Goal: Information Seeking & Learning: Learn about a topic

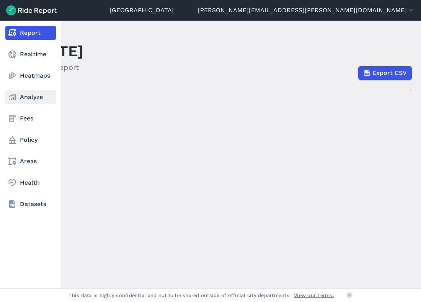
click at [24, 97] on link "Analyze" at bounding box center [30, 97] width 51 height 14
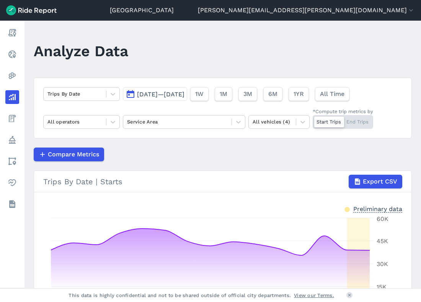
click at [173, 90] on button "[DATE]—[DATE]" at bounding box center [155, 94] width 64 height 14
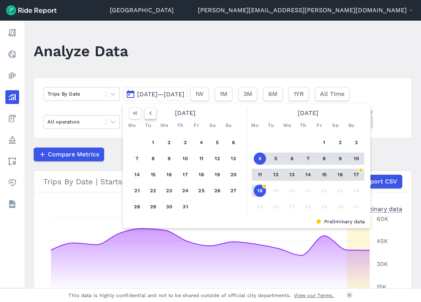
click at [151, 112] on icon "button" at bounding box center [151, 113] width 8 height 8
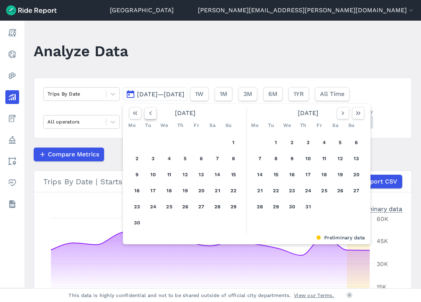
click at [151, 112] on icon "button" at bounding box center [151, 113] width 8 height 8
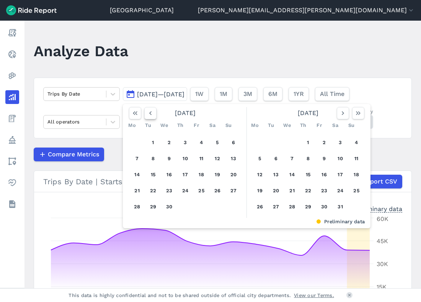
click at [151, 112] on icon "button" at bounding box center [151, 113] width 8 height 8
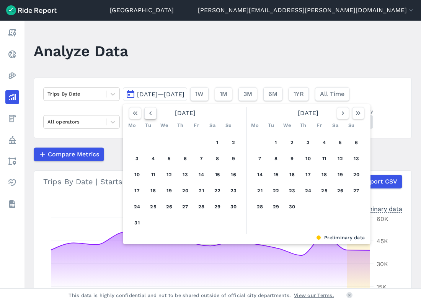
click at [151, 112] on icon "button" at bounding box center [151, 113] width 8 height 8
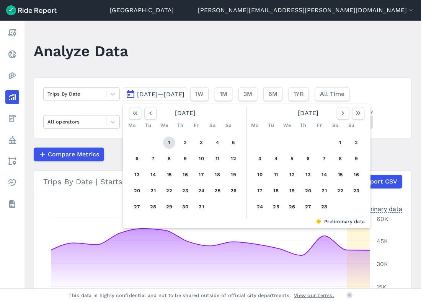
click at [171, 147] on button "1" at bounding box center [169, 143] width 12 height 12
click at [343, 115] on icon "button" at bounding box center [343, 113] width 8 height 8
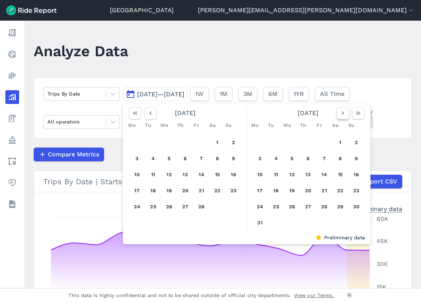
click at [343, 115] on icon "button" at bounding box center [343, 113] width 8 height 8
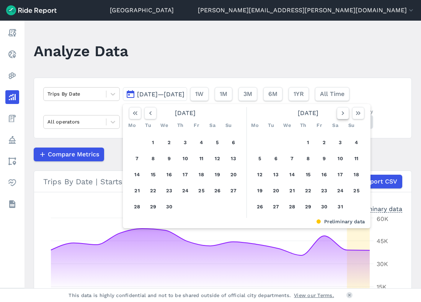
click at [343, 115] on icon "button" at bounding box center [343, 113] width 8 height 8
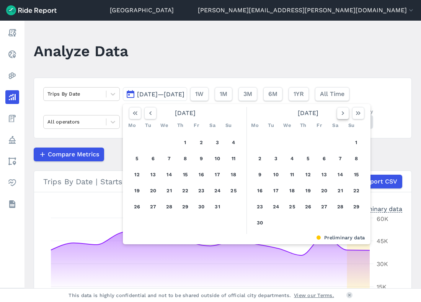
click at [343, 115] on icon "button" at bounding box center [343, 113] width 8 height 8
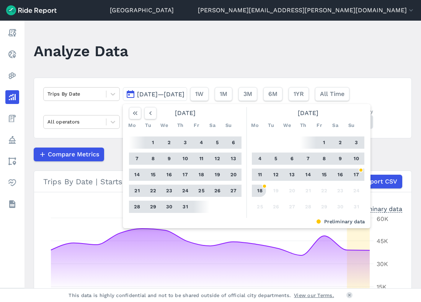
click at [259, 193] on button "18" at bounding box center [260, 191] width 12 height 12
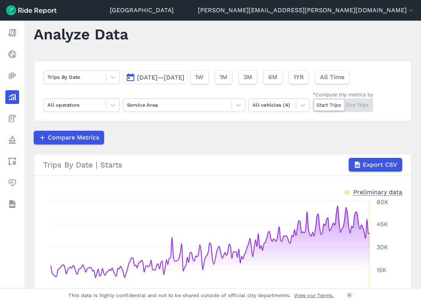
scroll to position [16, 0]
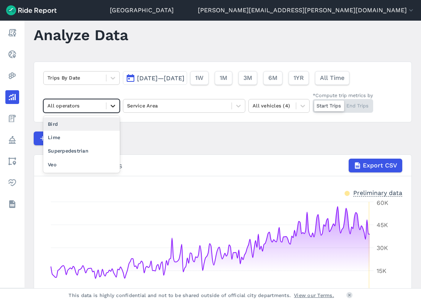
click at [111, 105] on icon at bounding box center [113, 106] width 5 height 3
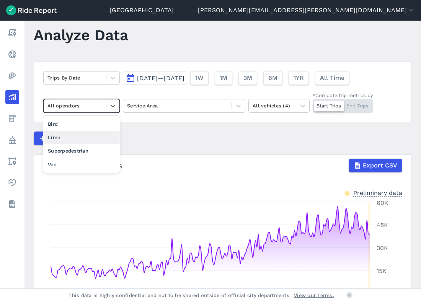
click at [96, 138] on div "Lime" at bounding box center [81, 137] width 77 height 13
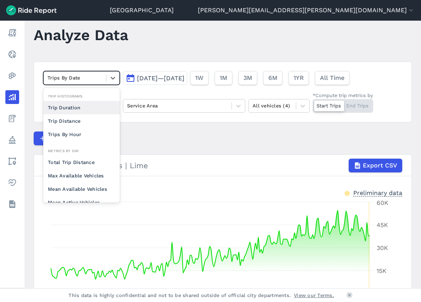
click at [96, 76] on div at bounding box center [74, 77] width 55 height 9
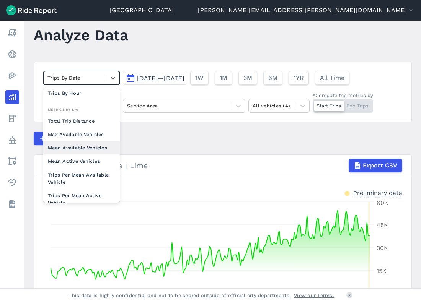
scroll to position [55, 0]
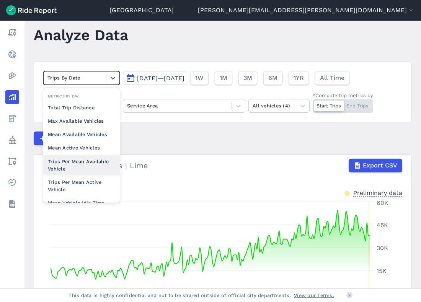
click at [86, 165] on div "Trips Per Mean Available Vehicle" at bounding box center [81, 165] width 77 height 21
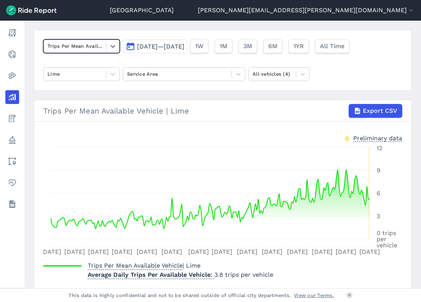
scroll to position [48, 0]
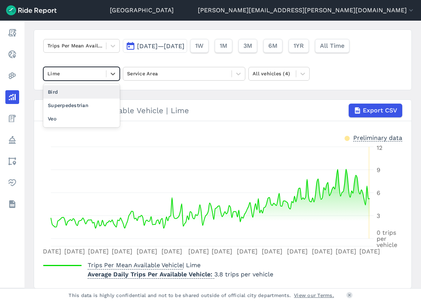
click at [101, 72] on div at bounding box center [74, 73] width 55 height 9
click at [87, 92] on div "Bird" at bounding box center [81, 91] width 77 height 13
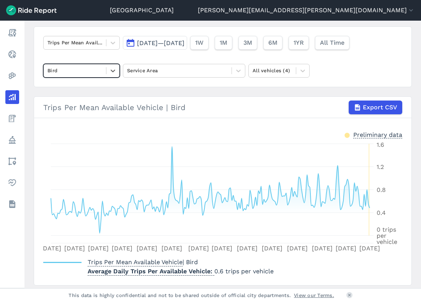
scroll to position [51, 0]
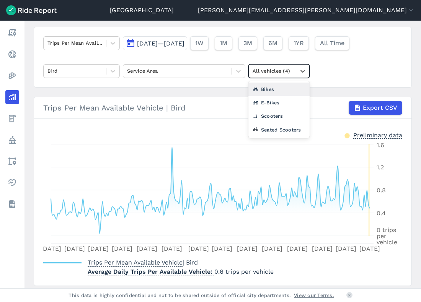
click at [279, 71] on div at bounding box center [272, 71] width 39 height 9
click at [279, 102] on div "E-Bikes" at bounding box center [278, 102] width 61 height 13
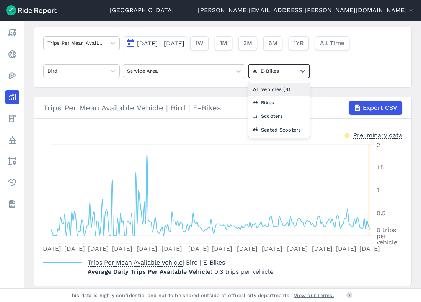
click at [276, 72] on div at bounding box center [272, 71] width 39 height 9
click at [277, 116] on div "Scooters" at bounding box center [278, 115] width 61 height 13
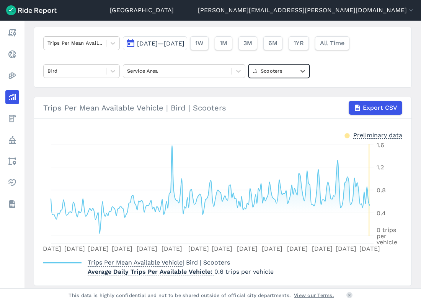
click at [269, 68] on div at bounding box center [272, 71] width 39 height 9
click at [267, 91] on div "All vehicles (4)" at bounding box center [278, 89] width 61 height 13
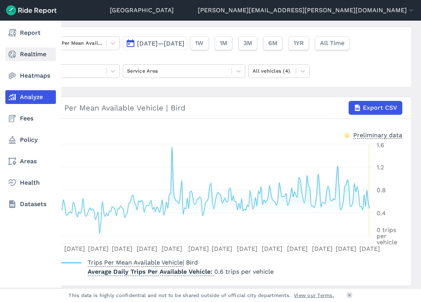
click at [23, 57] on link "Realtime" at bounding box center [30, 54] width 51 height 14
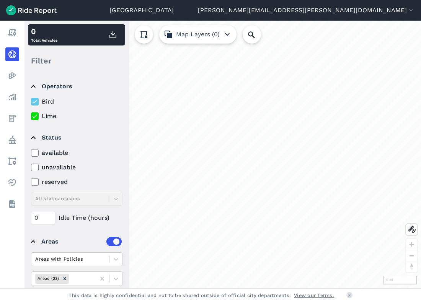
click at [36, 103] on icon at bounding box center [34, 102] width 7 height 8
click at [31, 102] on input "Bird" at bounding box center [31, 99] width 0 height 5
click at [74, 201] on div "available unavailable reserved All status reasons" at bounding box center [77, 177] width 92 height 57
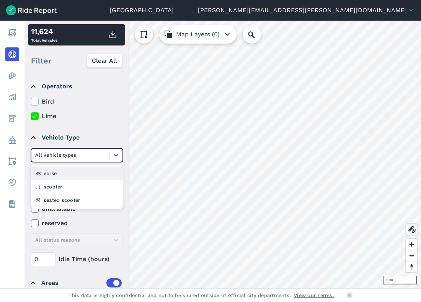
click at [77, 155] on div at bounding box center [70, 155] width 70 height 9
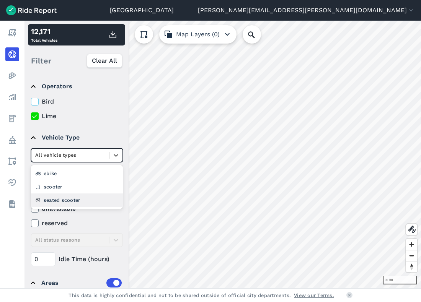
click at [72, 199] on div "seated scooter" at bounding box center [77, 200] width 92 height 13
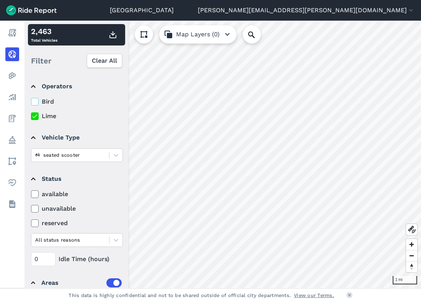
click at [36, 101] on icon at bounding box center [34, 102] width 7 height 8
click at [31, 101] on input "Bird" at bounding box center [31, 99] width 0 height 5
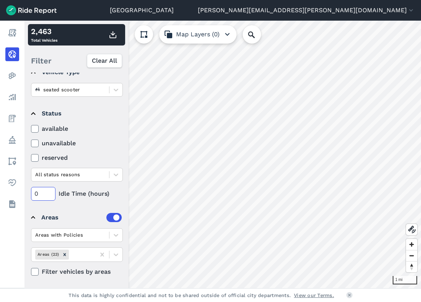
click at [43, 194] on input "0" at bounding box center [43, 194] width 24 height 14
click at [37, 194] on input "072" at bounding box center [43, 194] width 24 height 14
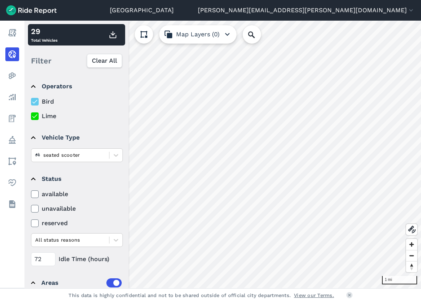
click at [36, 101] on use at bounding box center [34, 102] width 5 height 4
click at [31, 101] on input "Bird" at bounding box center [31, 99] width 0 height 5
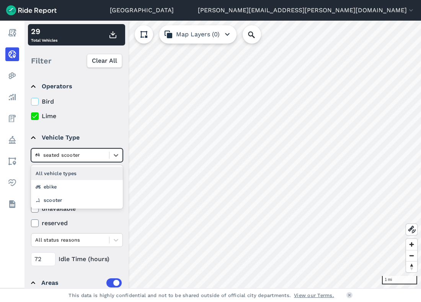
click at [72, 155] on div at bounding box center [70, 155] width 70 height 9
click at [64, 175] on div "All vehicle types" at bounding box center [77, 173] width 92 height 13
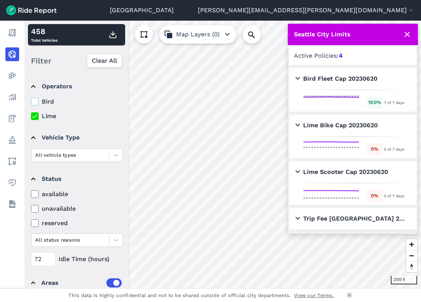
click at [35, 118] on icon at bounding box center [34, 117] width 7 height 8
click at [31, 117] on input "Lime" at bounding box center [31, 114] width 0 height 5
click at [35, 103] on icon at bounding box center [34, 102] width 7 height 8
click at [31, 102] on input "Bird" at bounding box center [31, 99] width 0 height 5
click at [43, 261] on input "72" at bounding box center [43, 260] width 24 height 14
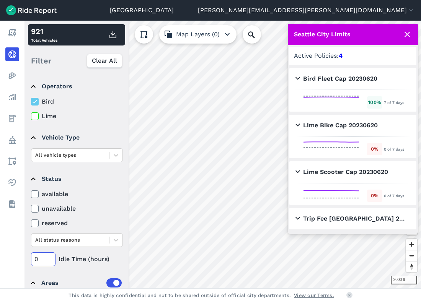
click at [43, 261] on input "0" at bounding box center [43, 260] width 24 height 14
type input "024"
click at [39, 102] on label "Bird" at bounding box center [77, 101] width 92 height 9
click at [31, 102] on input "Bird" at bounding box center [31, 99] width 0 height 5
click at [33, 116] on icon at bounding box center [34, 117] width 7 height 8
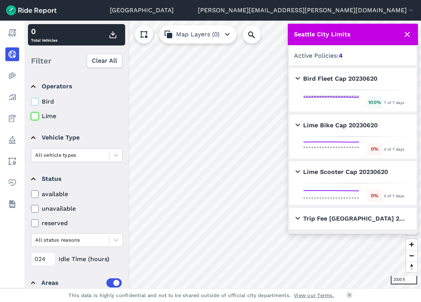
click at [31, 116] on input "Lime" at bounding box center [31, 114] width 0 height 5
